Goal: Information Seeking & Learning: Understand process/instructions

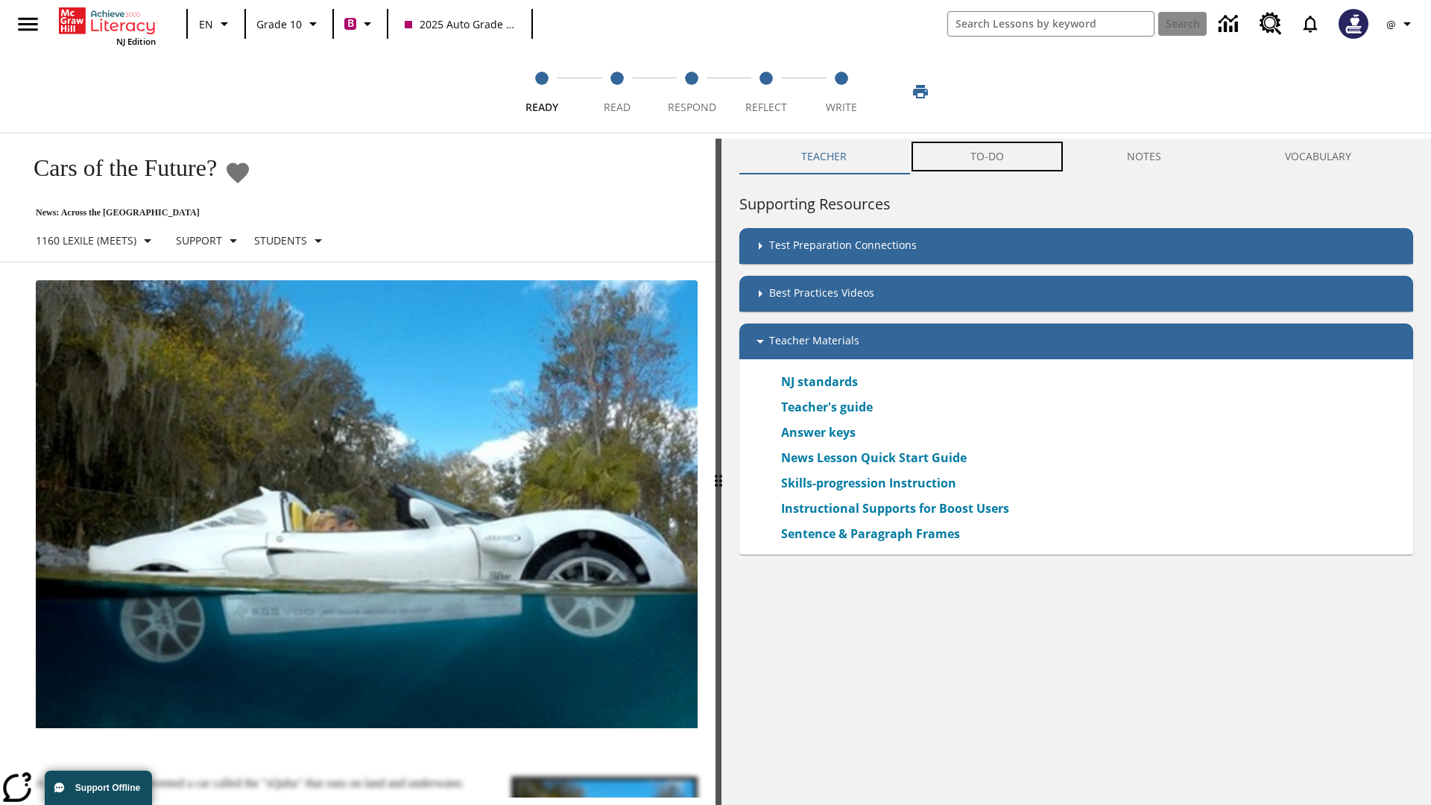
click at [988, 157] on button "TO-DO" at bounding box center [987, 157] width 157 height 36
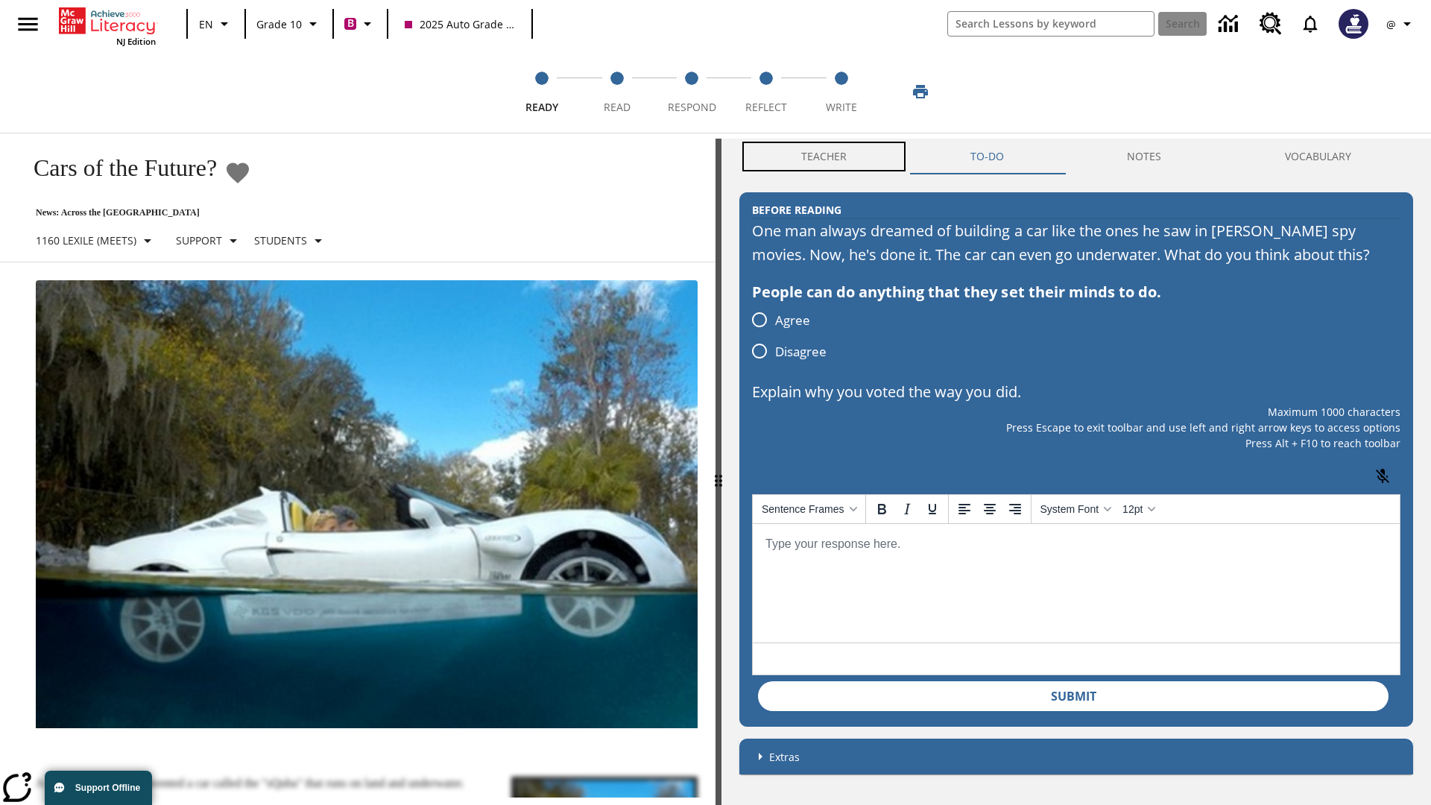
scroll to position [1, 0]
click at [824, 157] on button "Teacher" at bounding box center [824, 156] width 169 height 36
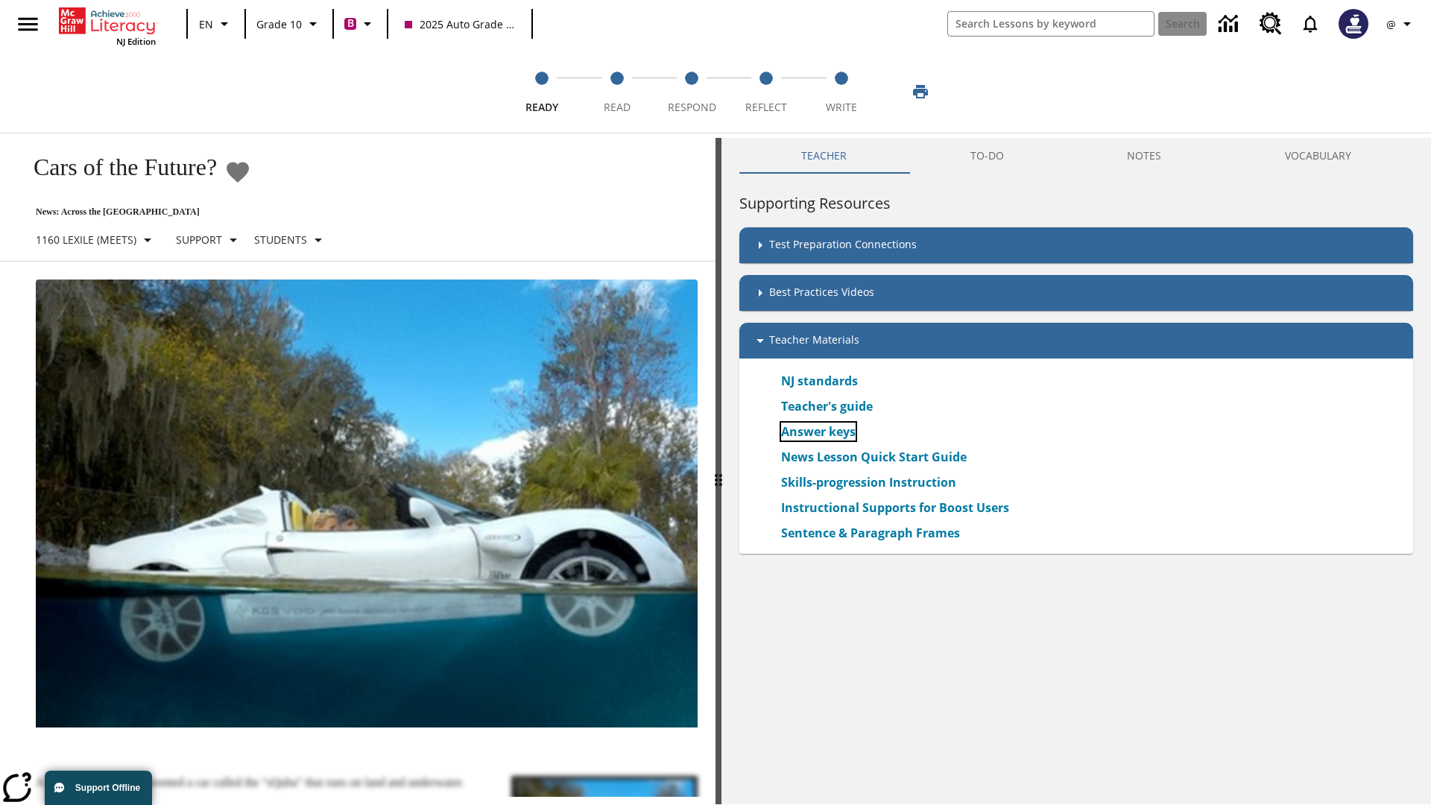
click at [819, 432] on link "Answer keys" at bounding box center [818, 432] width 75 height 18
click at [617, 92] on span "Read" at bounding box center [617, 101] width 27 height 27
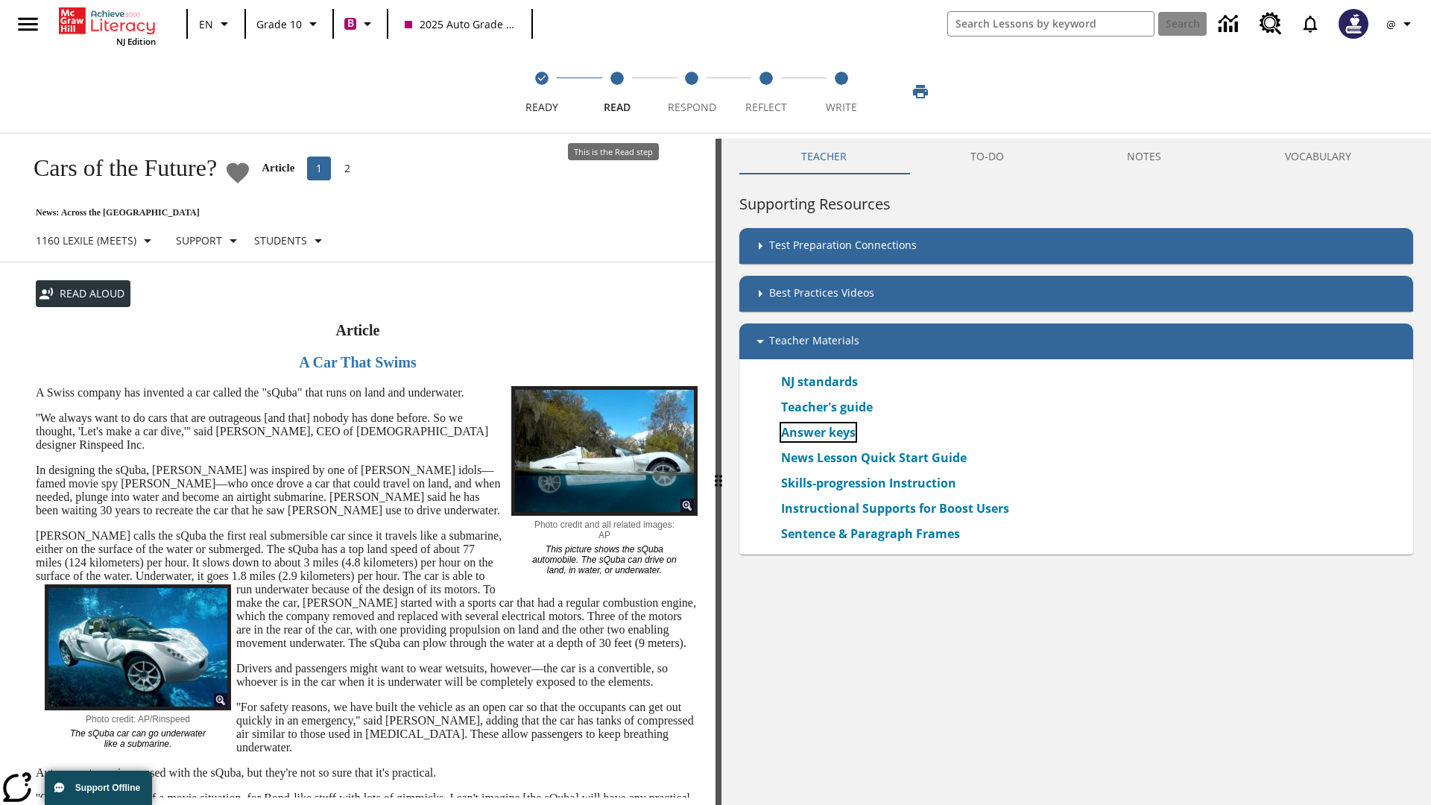
click at [819, 432] on link "Answer keys" at bounding box center [818, 432] width 75 height 18
click at [692, 92] on span "Respond" at bounding box center [692, 101] width 48 height 27
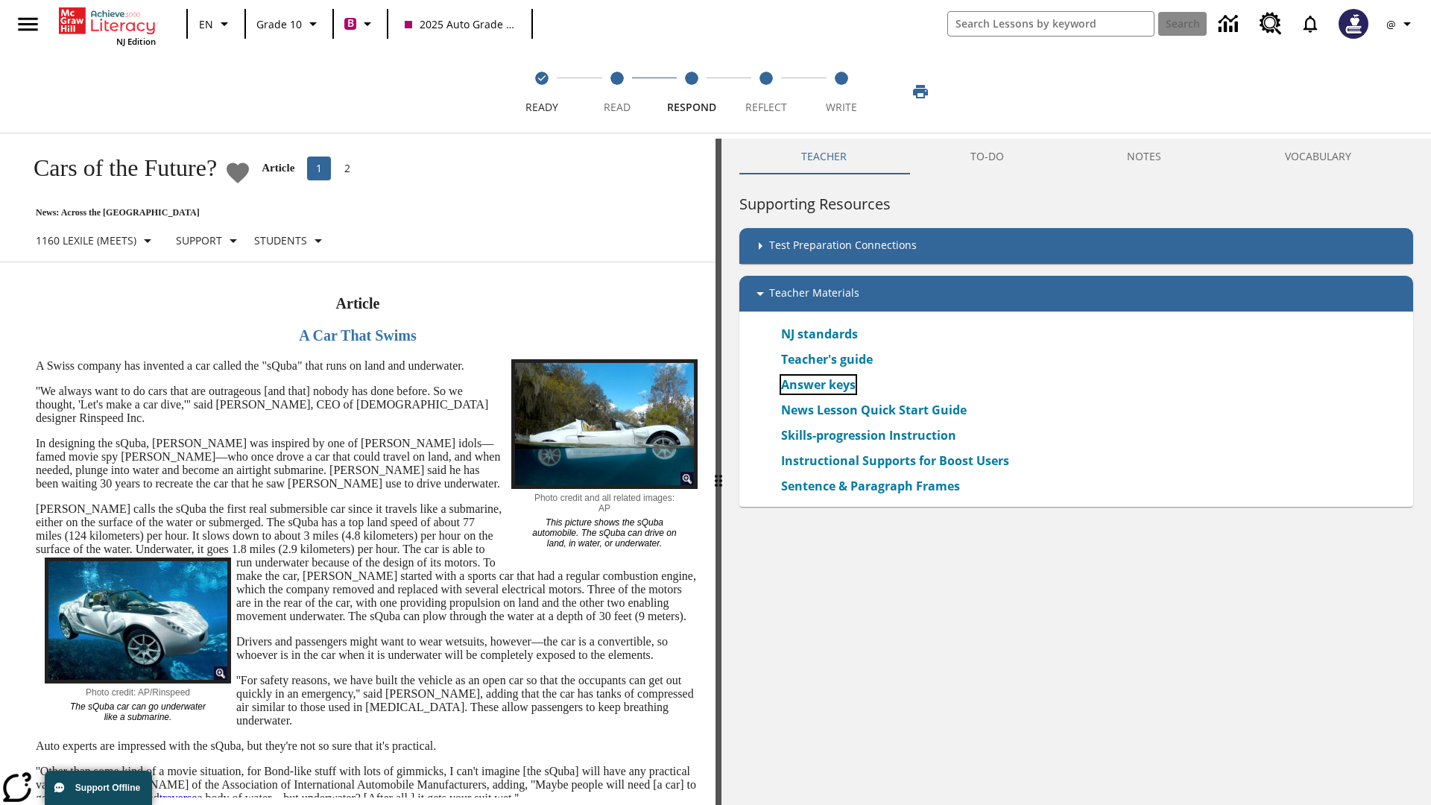
click at [819, 385] on link "Answer keys" at bounding box center [818, 385] width 75 height 18
click at [766, 92] on span "Reflect" at bounding box center [766, 101] width 42 height 27
click at [819, 385] on link "Answer keys" at bounding box center [818, 385] width 75 height 18
click at [841, 92] on span "Write" at bounding box center [841, 101] width 31 height 27
